Goal: Go to known website: Access a specific website the user already knows

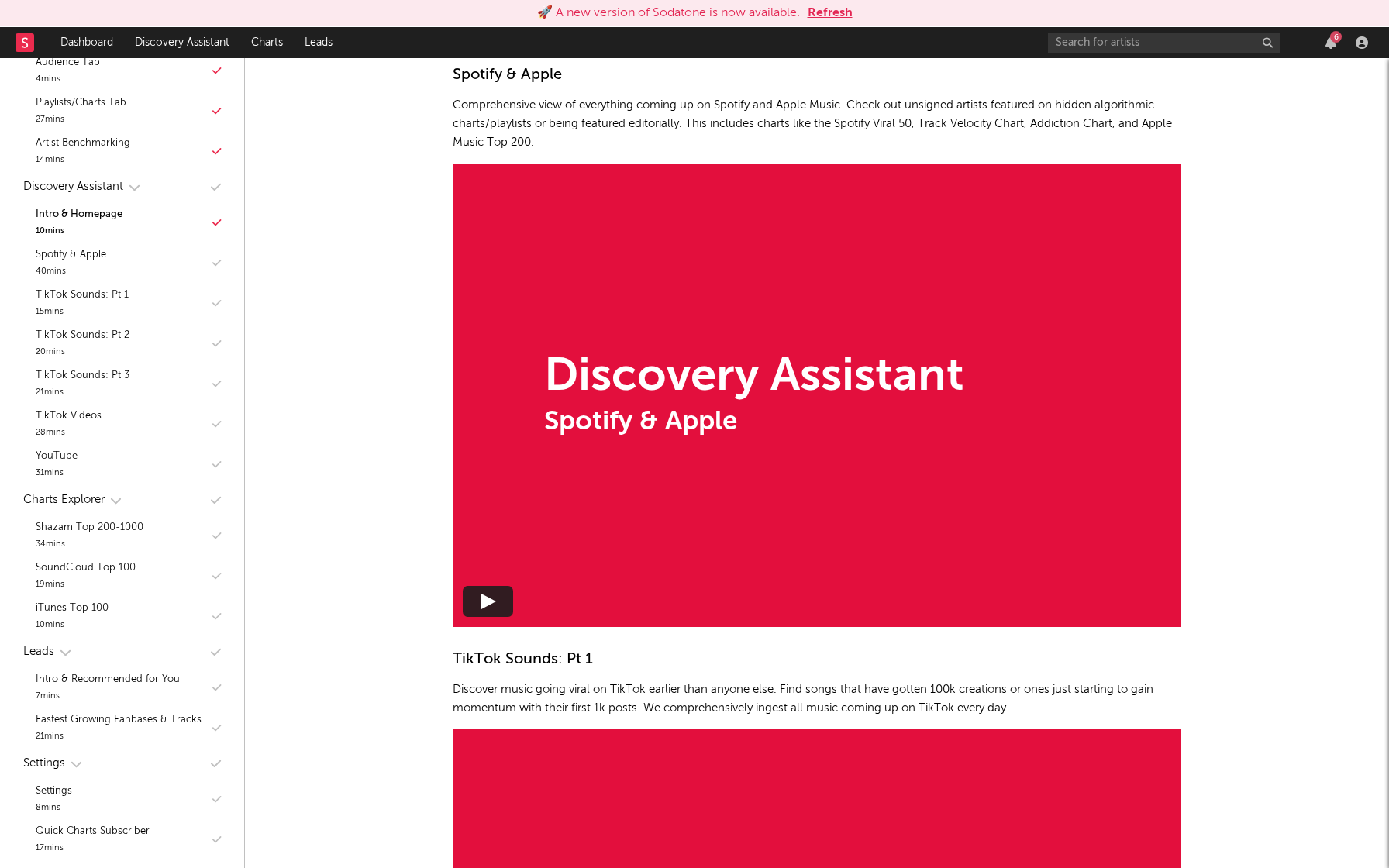
scroll to position [9006, 0]
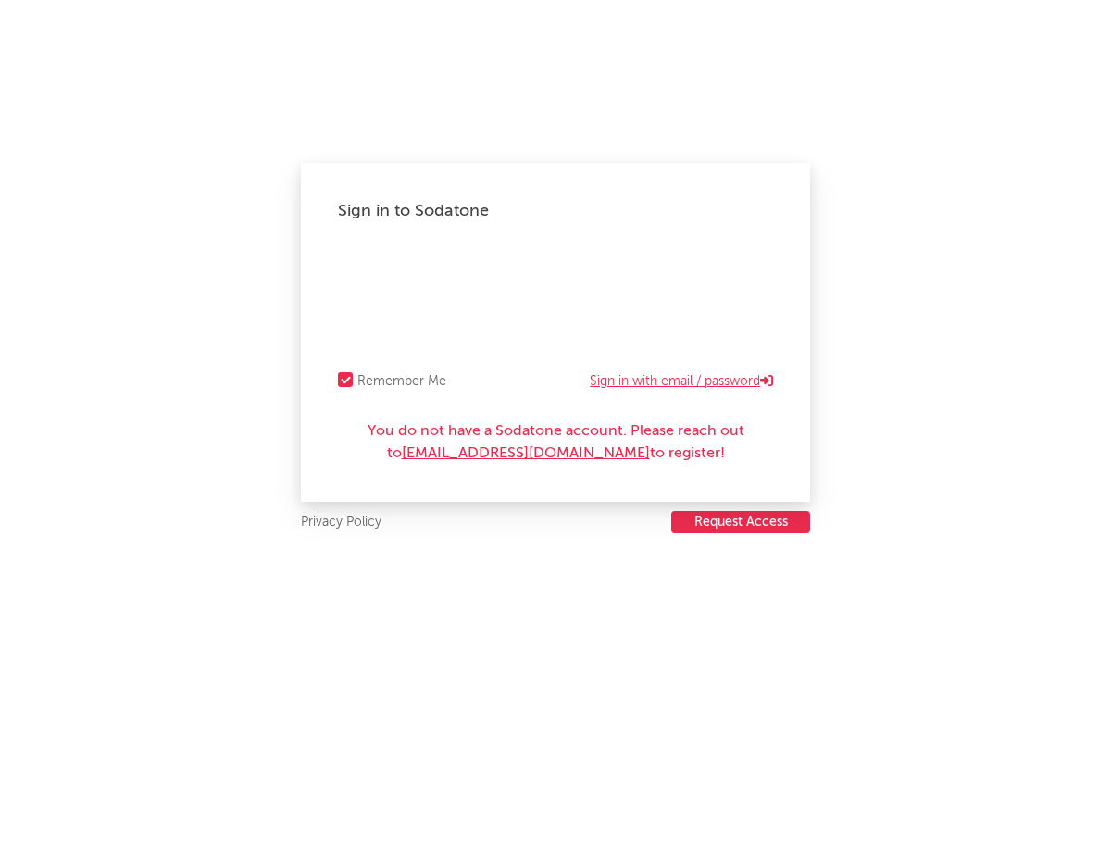
click at [747, 382] on link "Sign in with email / password" at bounding box center [681, 381] width 183 height 22
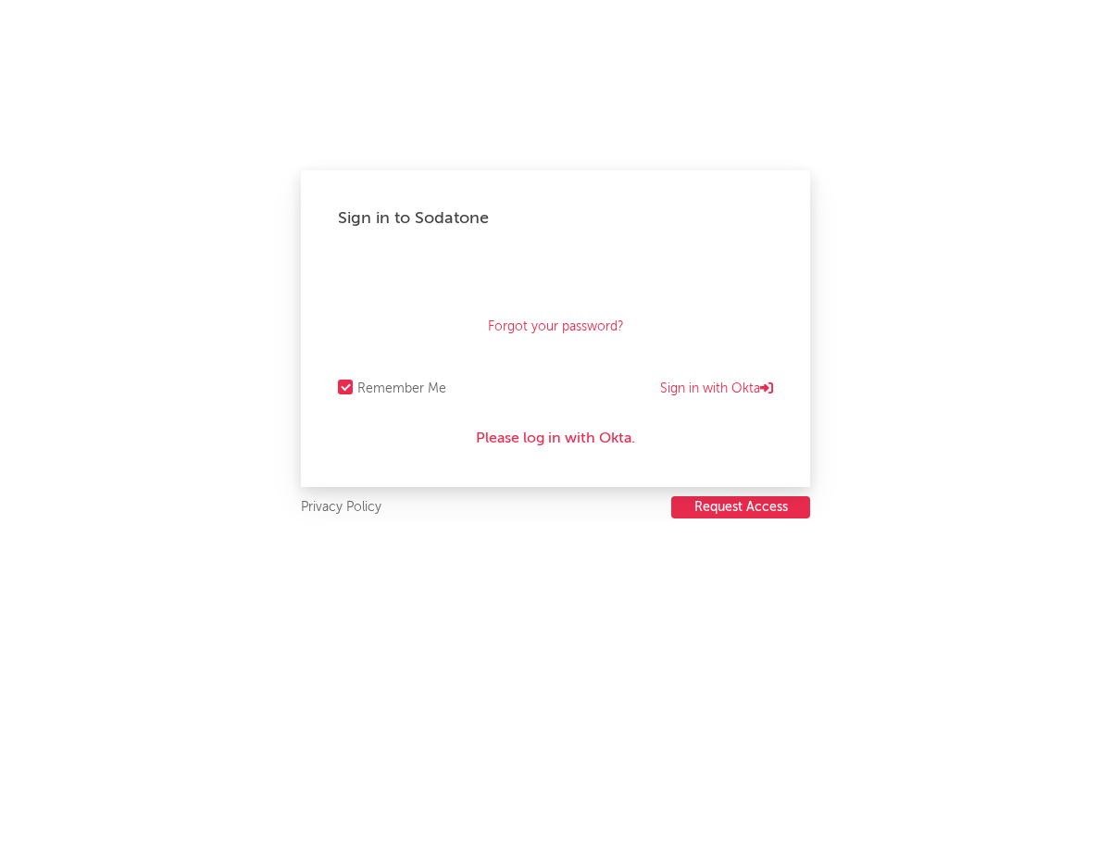
click at [571, 440] on div "Please log in with Okta." at bounding box center [555, 439] width 435 height 22
click at [615, 438] on div "Please log in with Okta." at bounding box center [555, 439] width 435 height 22
click at [681, 396] on link "Sign in with Okta" at bounding box center [716, 389] width 113 height 22
